Goal: Information Seeking & Learning: Learn about a topic

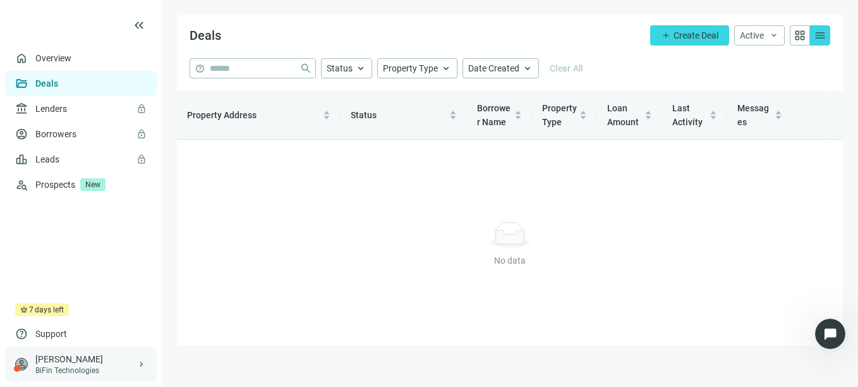
click at [80, 370] on div "BiFin Technologies" at bounding box center [85, 370] width 101 height 10
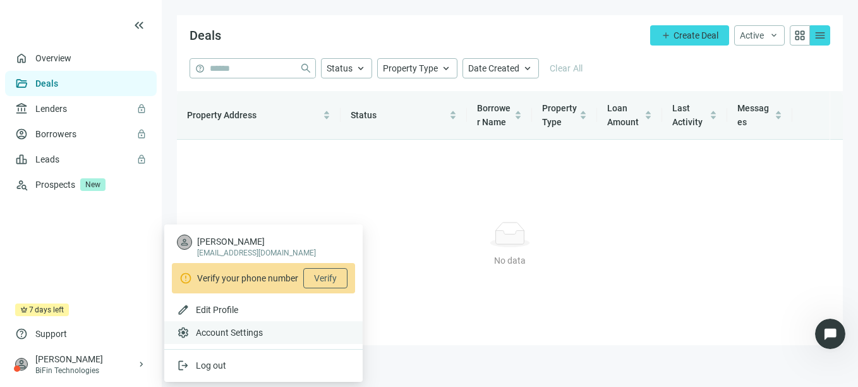
click at [222, 337] on span "Account Settings" at bounding box center [229, 332] width 67 height 13
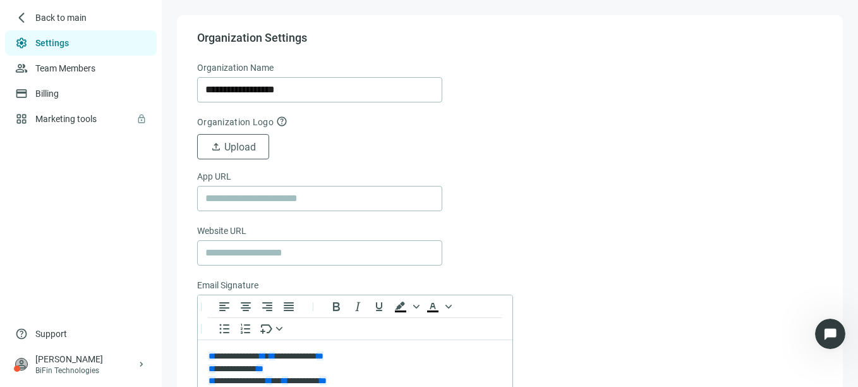
scroll to position [126, 0]
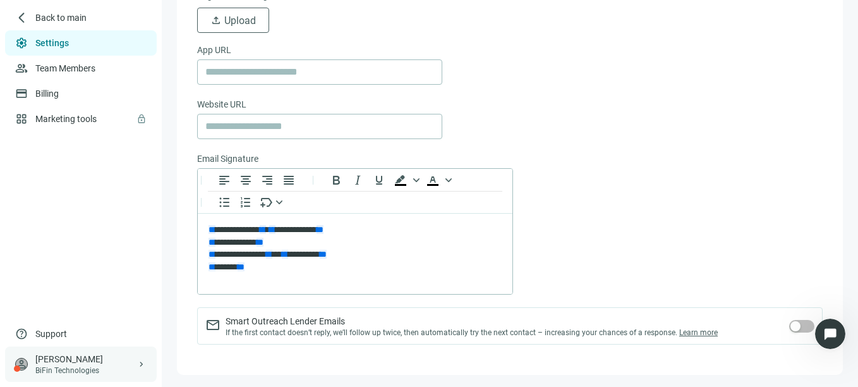
click at [70, 361] on div "[PERSON_NAME]" at bounding box center [85, 359] width 101 height 13
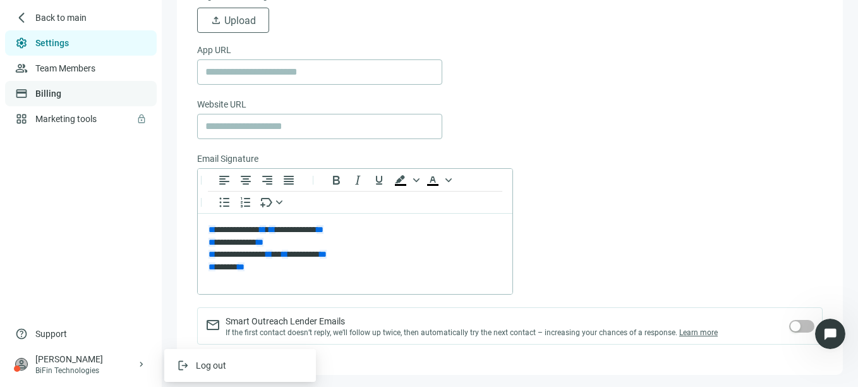
click at [49, 97] on link "Billing" at bounding box center [48, 93] width 26 height 10
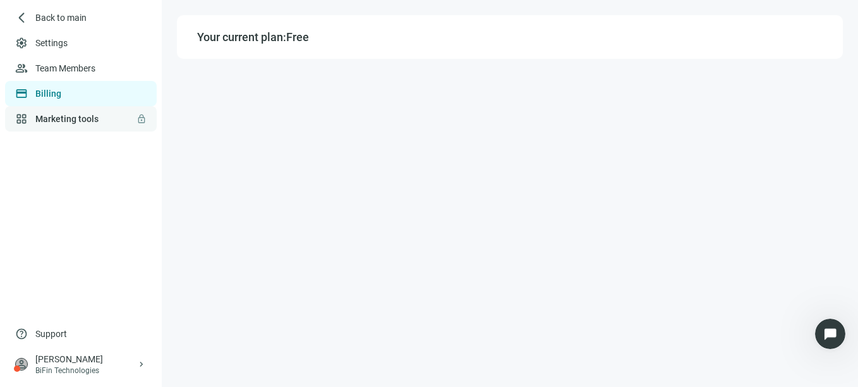
click at [94, 124] on link "Marketing tools lock" at bounding box center [66, 119] width 63 height 10
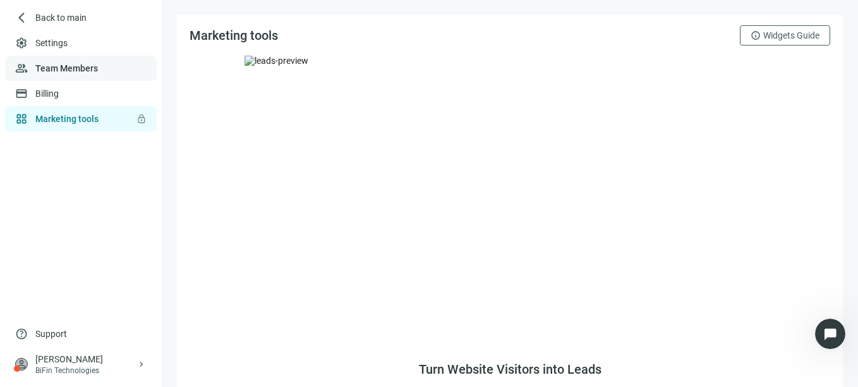
click at [76, 63] on link "Team Members" at bounding box center [66, 68] width 63 height 10
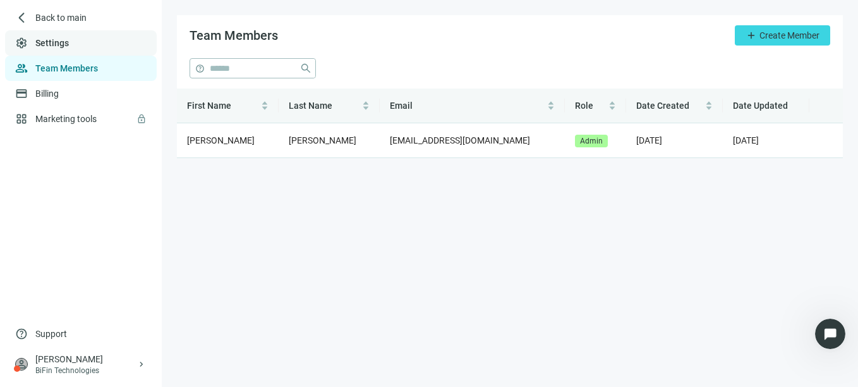
click at [56, 46] on link "Settings" at bounding box center [51, 43] width 33 height 10
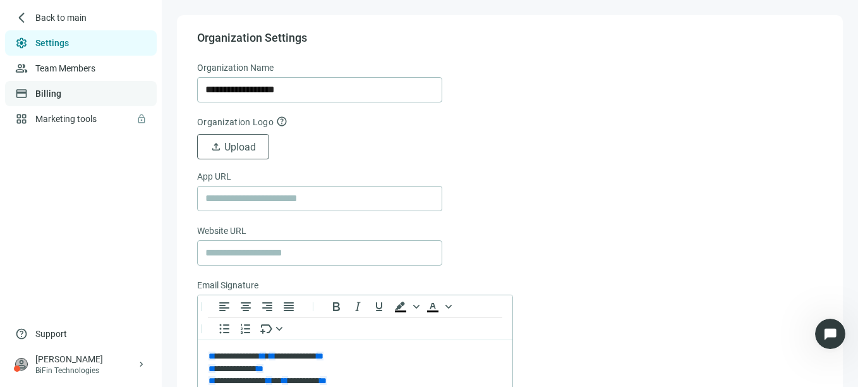
click at [61, 88] on link "Billing" at bounding box center [48, 93] width 26 height 10
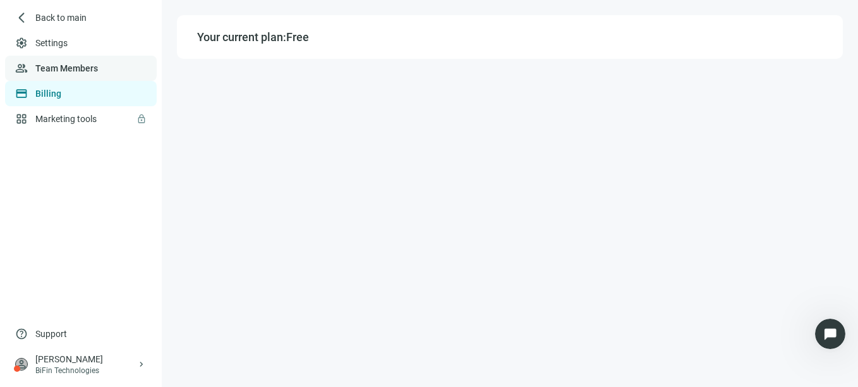
click at [83, 73] on link "Team Members" at bounding box center [66, 68] width 63 height 10
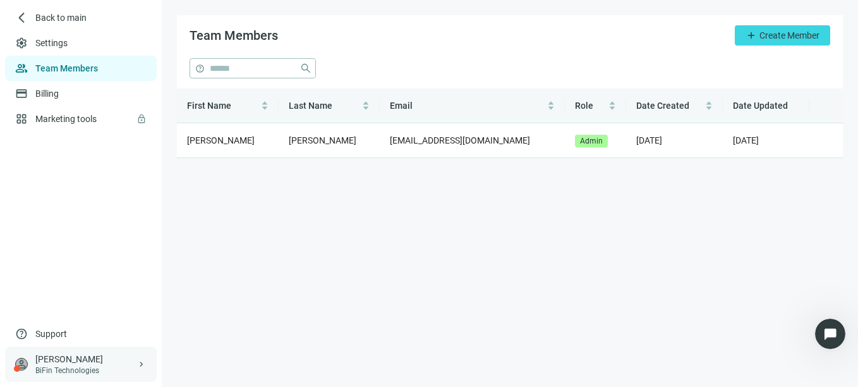
click at [51, 362] on div "[PERSON_NAME]" at bounding box center [85, 359] width 101 height 13
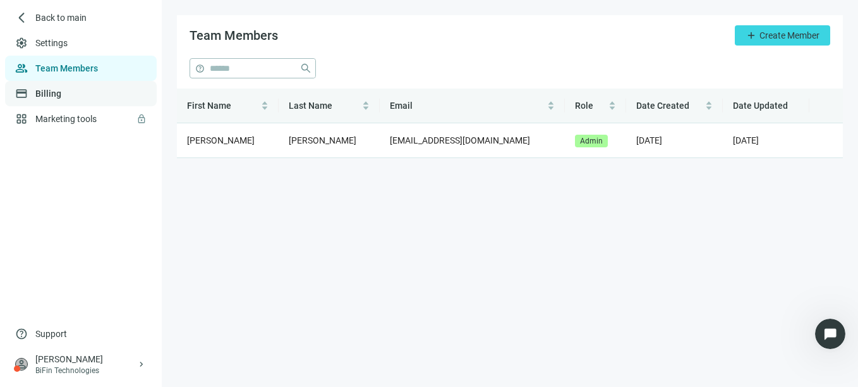
click at [56, 92] on link "Billing" at bounding box center [48, 93] width 26 height 10
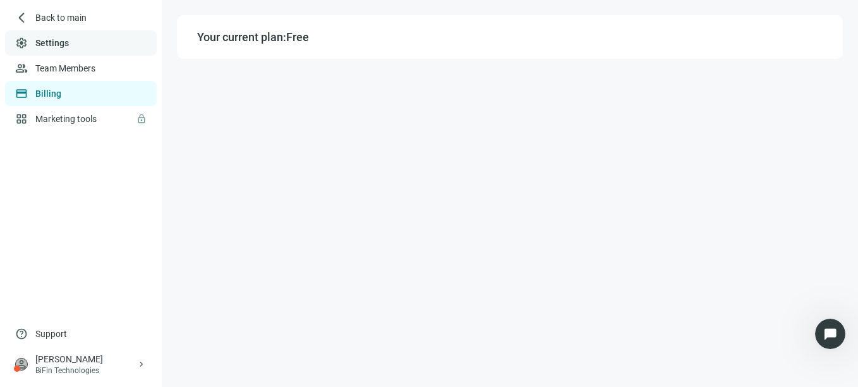
click at [69, 43] on link "Settings" at bounding box center [51, 43] width 33 height 10
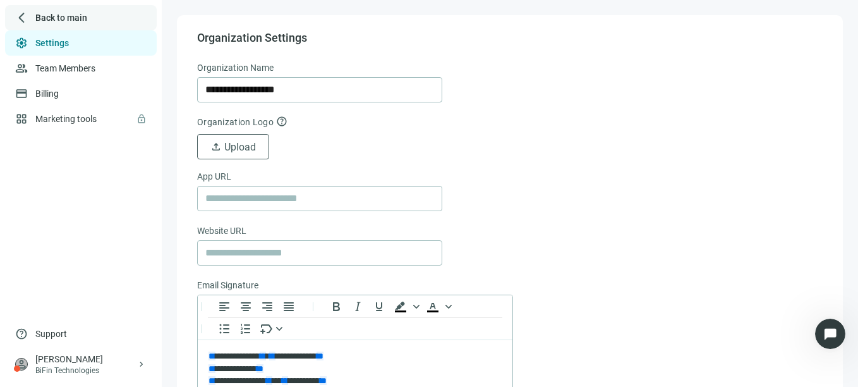
click at [75, 17] on span "Back to main" at bounding box center [61, 17] width 52 height 13
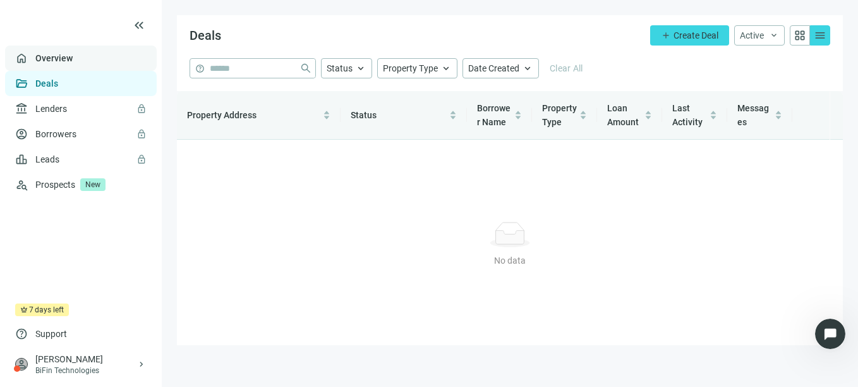
click at [73, 61] on link "Overview" at bounding box center [53, 58] width 37 height 10
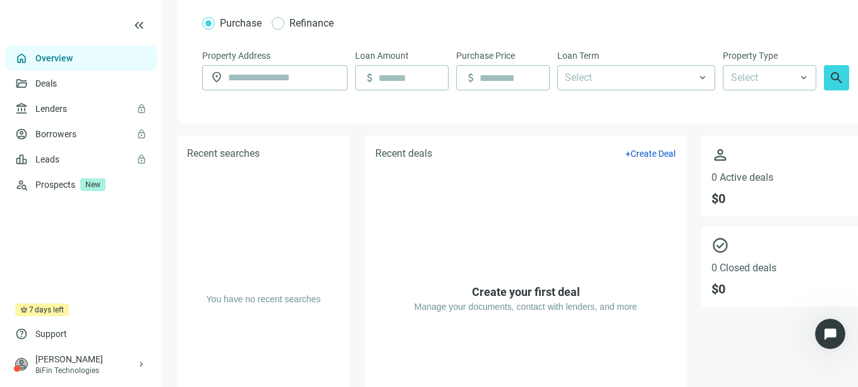
scroll to position [45, 0]
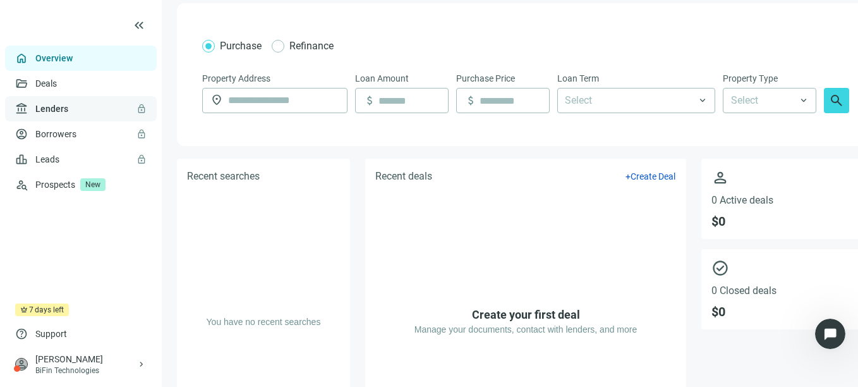
click at [68, 111] on link "Lenders lock" at bounding box center [51, 109] width 33 height 10
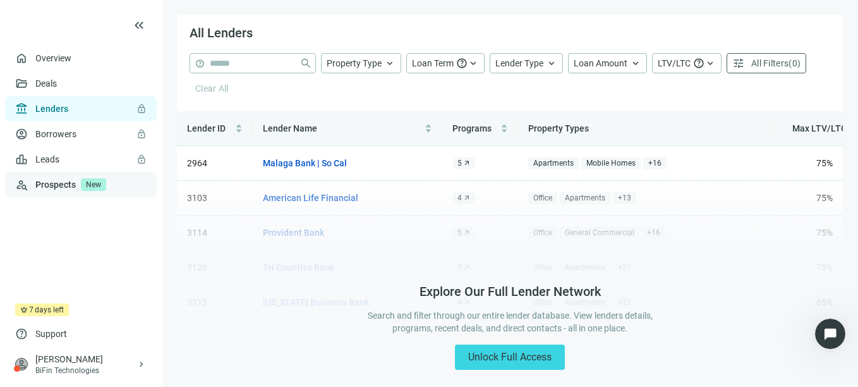
click at [49, 191] on link "Prospects New" at bounding box center [90, 184] width 111 height 25
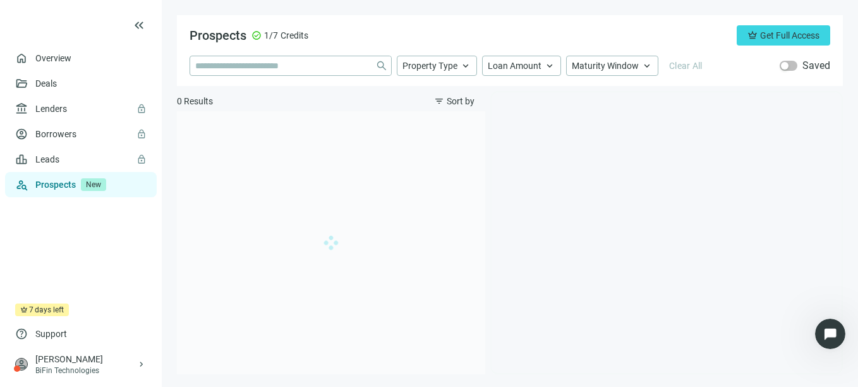
type input "**********"
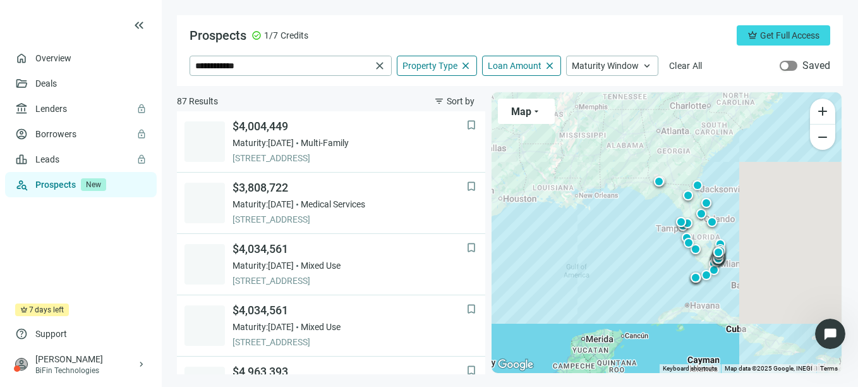
click at [785, 64] on div "button" at bounding box center [785, 66] width 8 height 8
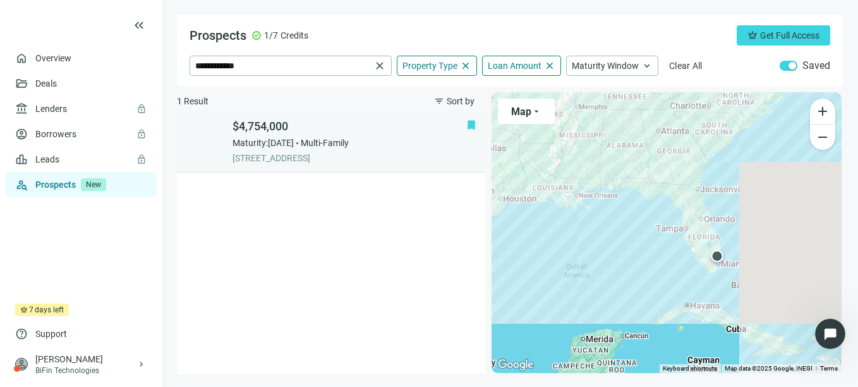
click at [256, 144] on span "Maturity: [DATE]" at bounding box center [263, 142] width 61 height 13
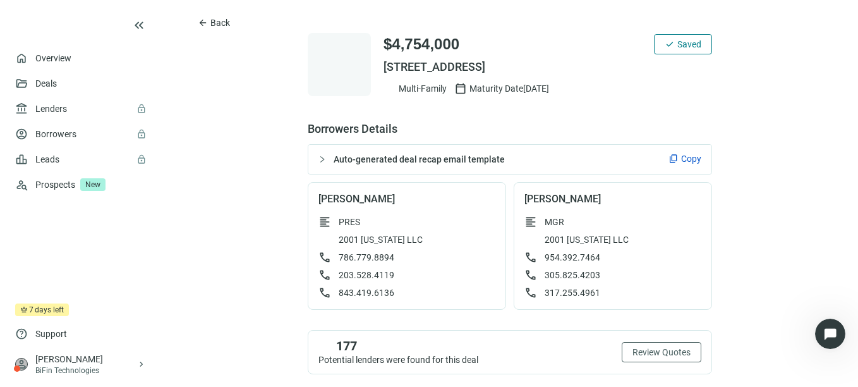
click at [358, 160] on span "Auto-generated deal recap email template" at bounding box center [419, 159] width 171 height 10
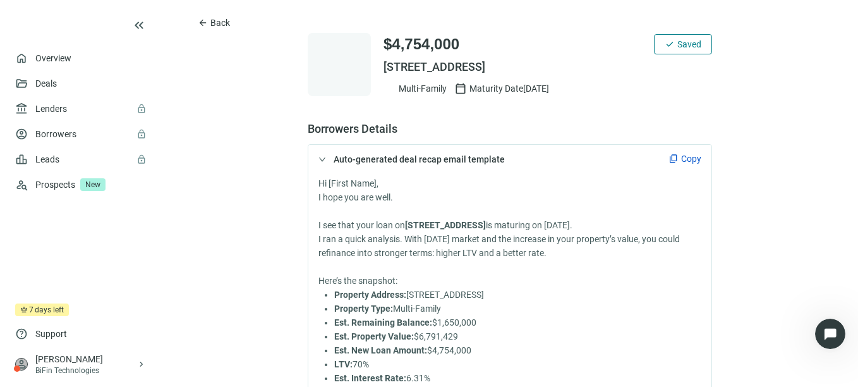
click at [71, 366] on div "BiFin Technologies" at bounding box center [85, 370] width 101 height 10
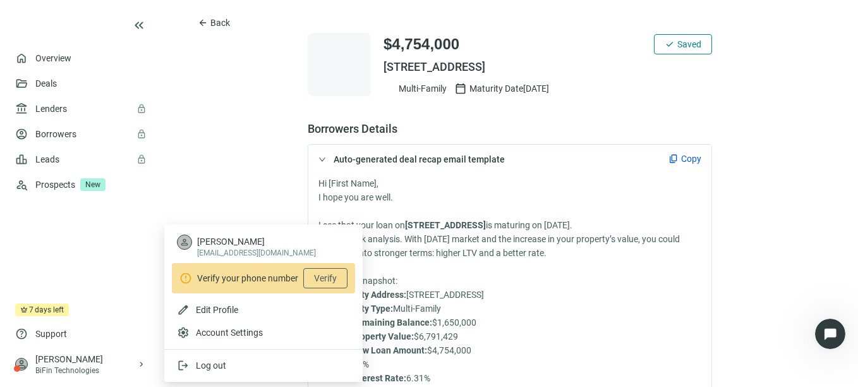
click at [334, 174] on div "Hi [First Name], I hope you are well. I see that your loan on [STREET_ADDRESS] …" at bounding box center [509, 361] width 403 height 374
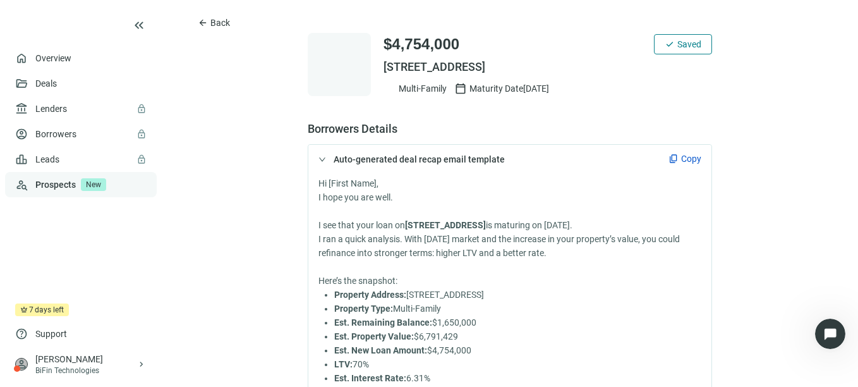
click at [95, 190] on span "New" at bounding box center [93, 184] width 25 height 13
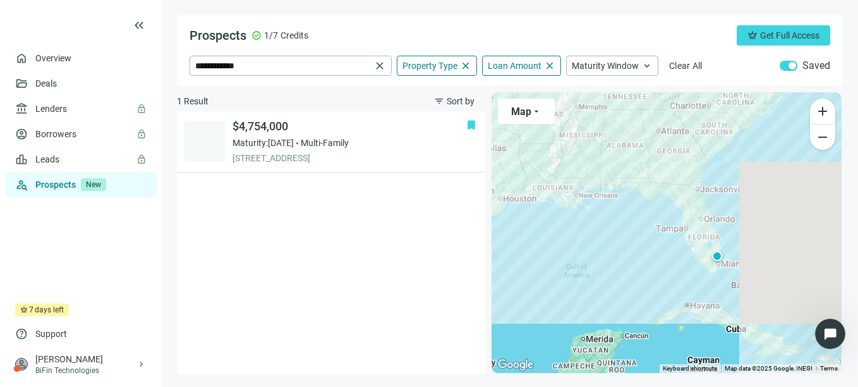
click at [790, 63] on div "button" at bounding box center [793, 66] width 8 height 8
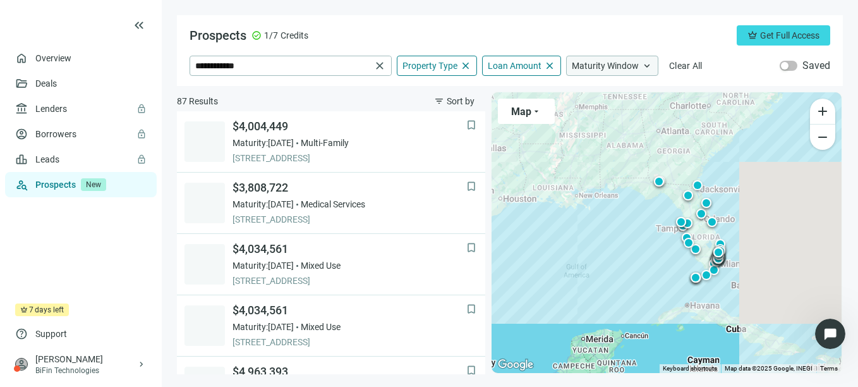
click at [592, 64] on span "Maturity Window" at bounding box center [605, 65] width 67 height 11
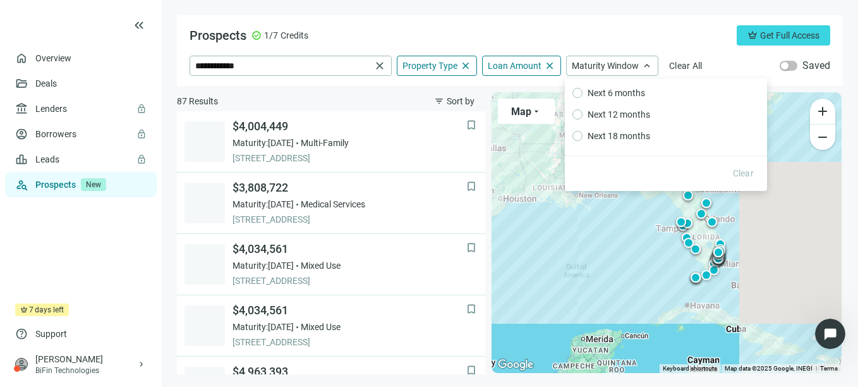
click at [535, 34] on div "Prospects check_circle 1/7 Credits crown Get Full Access" at bounding box center [510, 35] width 641 height 20
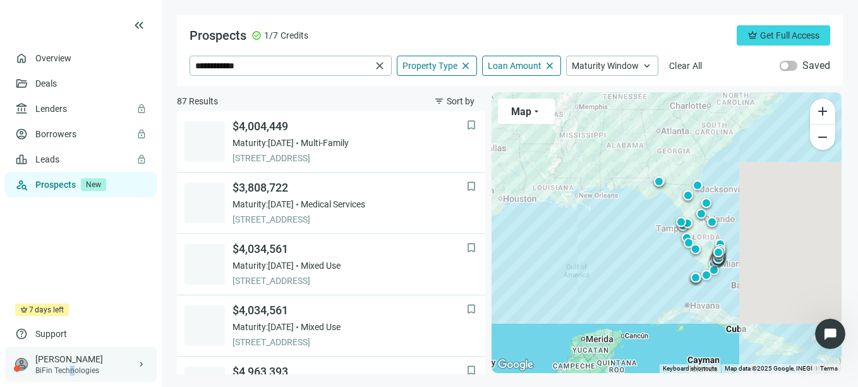
click at [73, 368] on div "BiFin Technologies" at bounding box center [85, 370] width 101 height 10
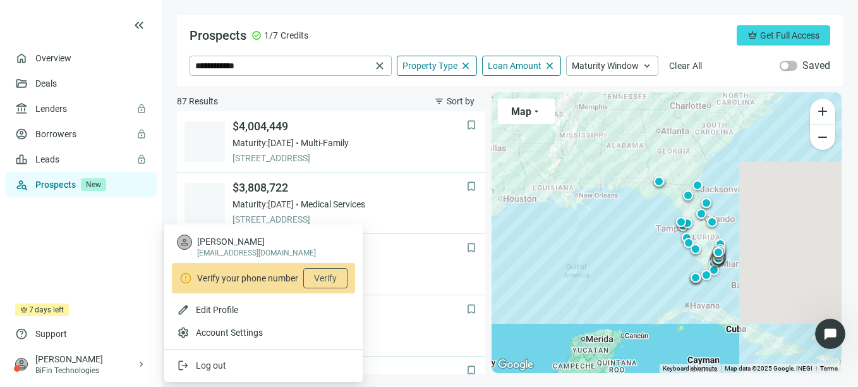
click at [358, 37] on div "Prospects check_circle 1/7 Credits crown Get Full Access" at bounding box center [510, 35] width 641 height 20
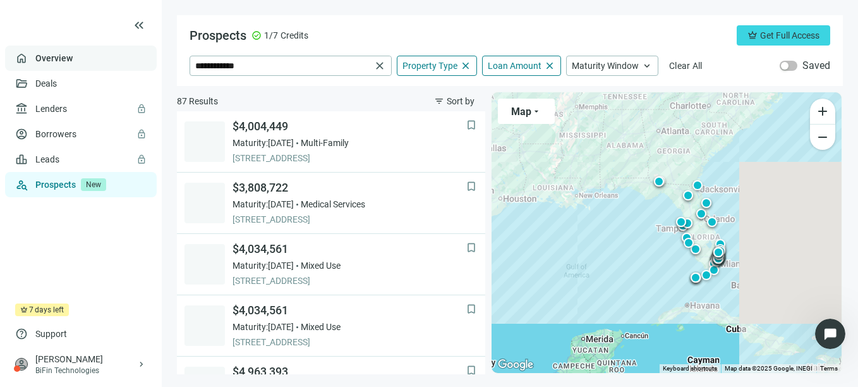
click at [55, 57] on link "Overview" at bounding box center [53, 58] width 37 height 10
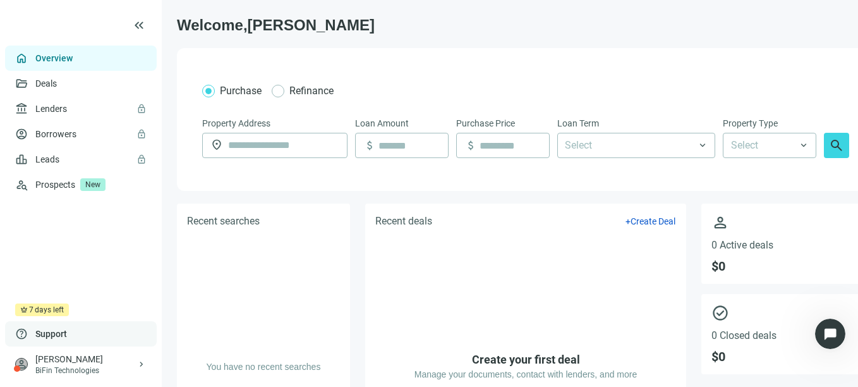
click at [72, 332] on div "help Support" at bounding box center [81, 333] width 152 height 25
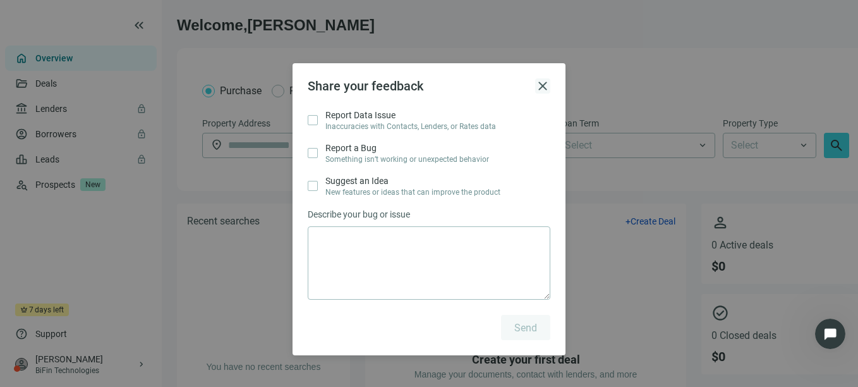
click at [544, 83] on span "close" at bounding box center [542, 85] width 15 height 15
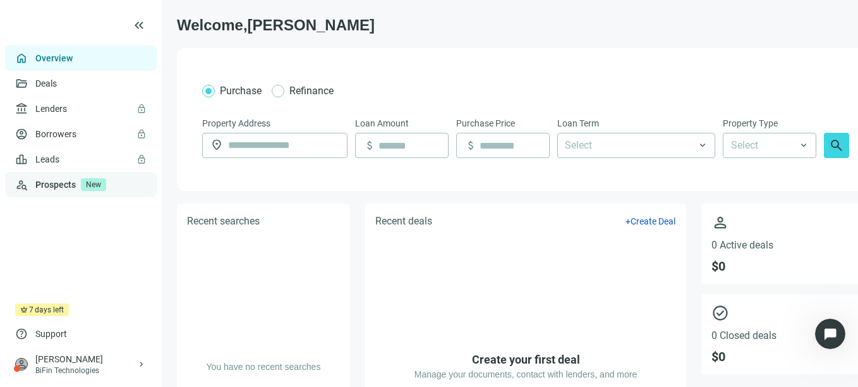
click at [71, 175] on link "Prospects New" at bounding box center [90, 184] width 111 height 25
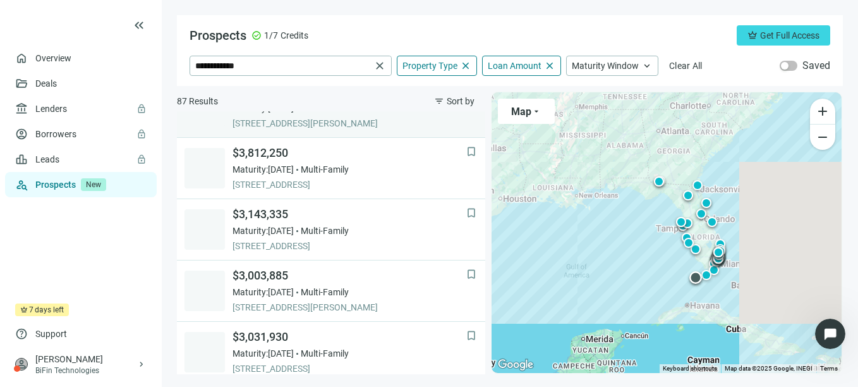
scroll to position [998, 0]
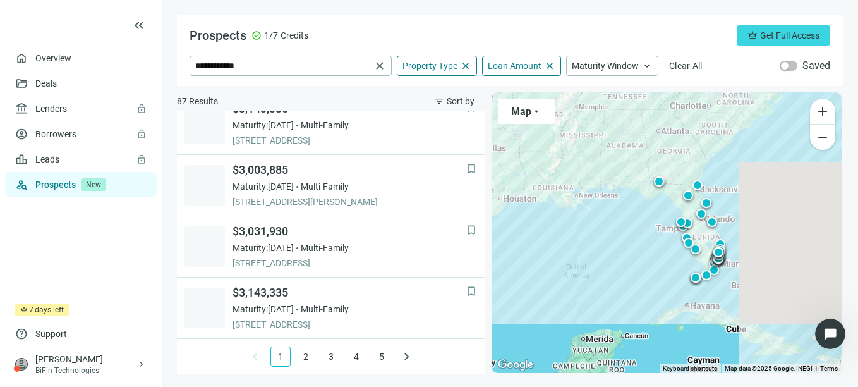
click at [668, 16] on div "**********" at bounding box center [510, 50] width 666 height 71
